Goal: Information Seeking & Learning: Learn about a topic

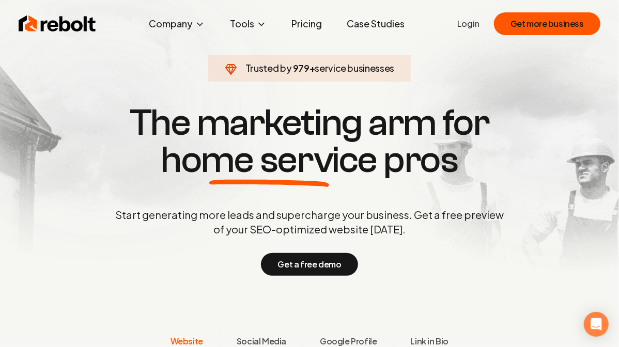
click at [308, 25] on link "Pricing" at bounding box center [306, 23] width 47 height 21
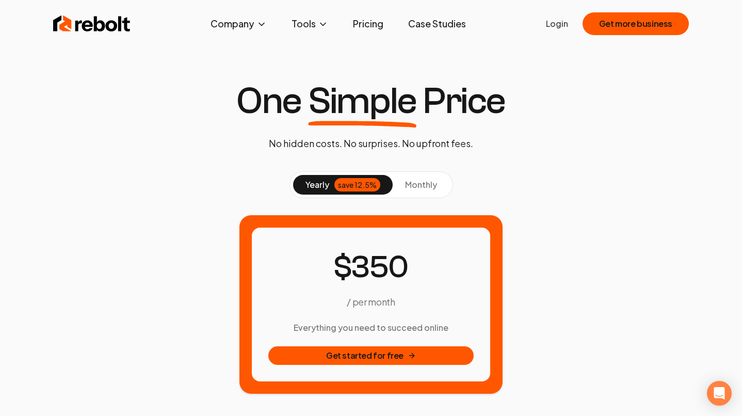
click at [430, 181] on span "monthly" at bounding box center [421, 184] width 32 height 11
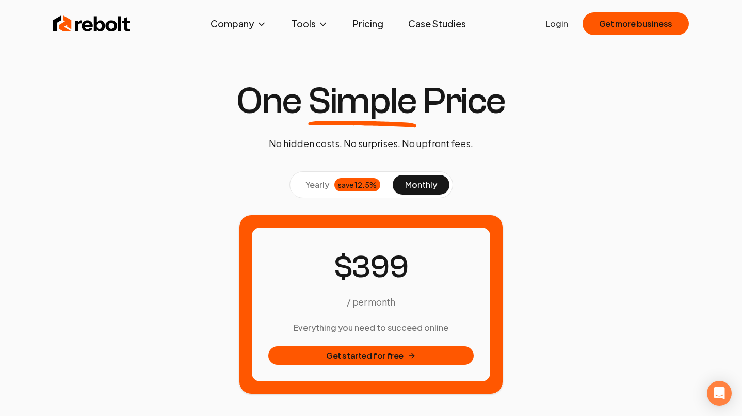
click at [316, 182] on span "yearly" at bounding box center [318, 185] width 24 height 12
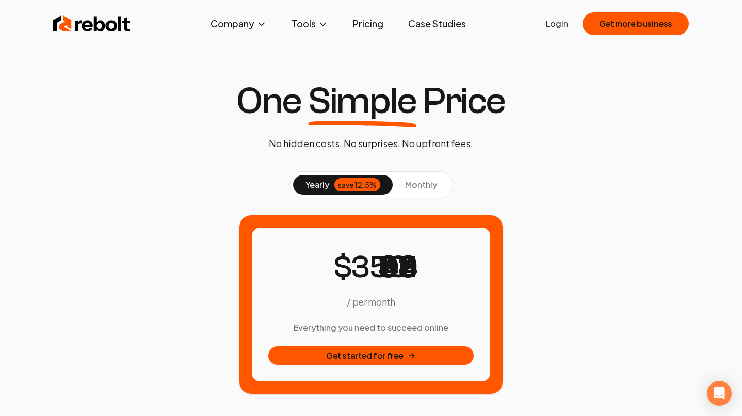
click at [495, 182] on div "yearly save 12.5% monthly" at bounding box center [371, 184] width 644 height 27
